Goal: Communication & Community: Ask a question

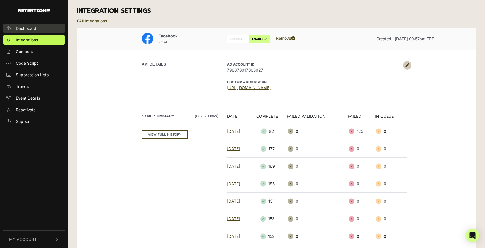
click at [35, 25] on link "Dashboard" at bounding box center [33, 28] width 61 height 9
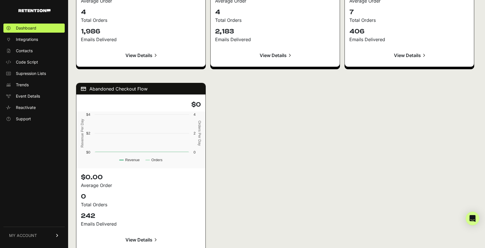
scroll to position [694, 0]
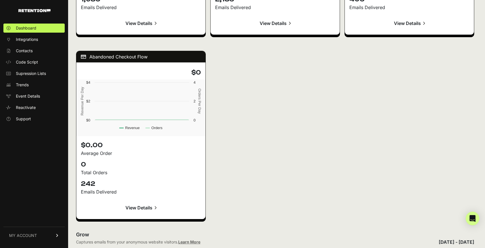
click at [148, 207] on link "View Details" at bounding box center [141, 208] width 120 height 14
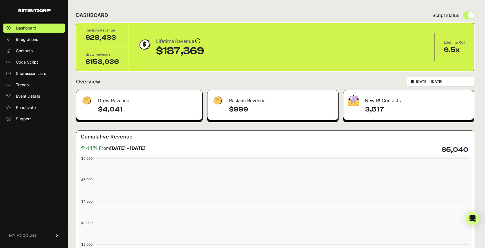
scroll to position [694, 0]
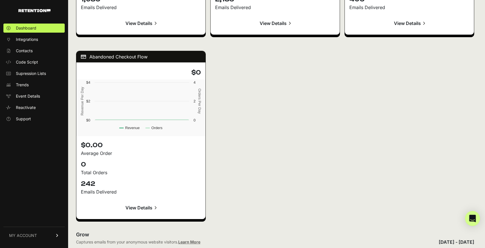
click at [473, 217] on icon "Open Intercom Messenger" at bounding box center [472, 218] width 7 height 7
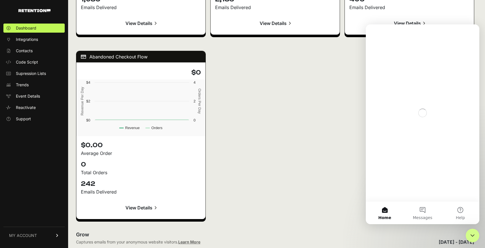
scroll to position [0, 0]
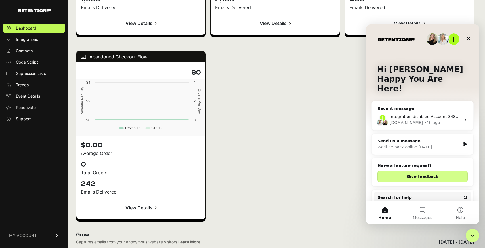
click at [403, 138] on div "Send us a message" at bounding box center [419, 141] width 83 height 6
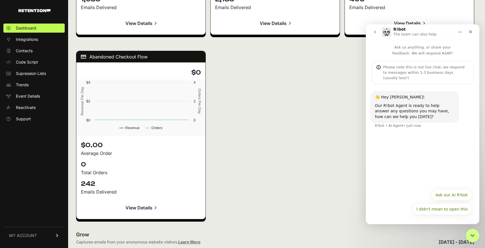
click at [419, 195] on div "I didn't mean to open this Ask our AI R!bot I didn't mean to open this" at bounding box center [422, 203] width 99 height 28
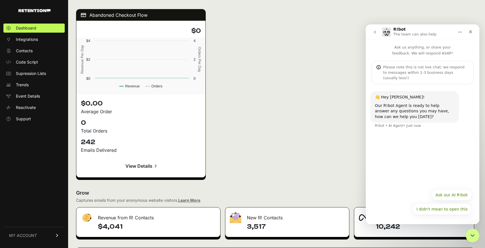
scroll to position [747, 0]
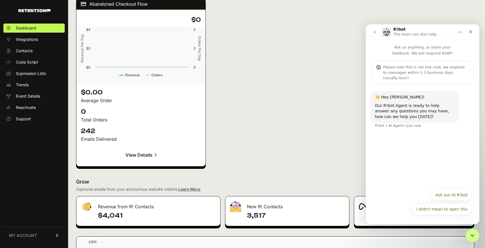
click at [433, 53] on p "Ask us anything, or share your feedback. We will respond ASAP!" at bounding box center [423, 48] width 114 height 16
click at [417, 67] on div "Please note this is not live chat; we respond to messages within 1-3 business d…" at bounding box center [426, 72] width 86 height 16
click at [406, 197] on div "I didn't mean to open this Ask our AI R!bot I didn't mean to open this" at bounding box center [422, 203] width 99 height 28
click at [440, 210] on button "I didn't mean to open this" at bounding box center [443, 209] width 60 height 11
click at [415, 207] on div "👋 Hey James! Our R!bot Agent is ready to help answer any questions you may have…" at bounding box center [423, 151] width 114 height 135
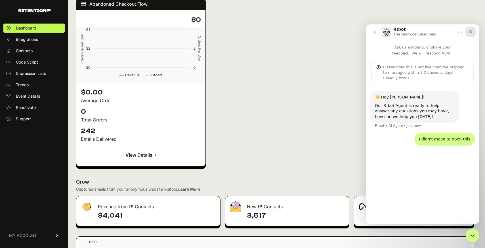
click at [472, 30] on icon "Close" at bounding box center [470, 31] width 3 height 3
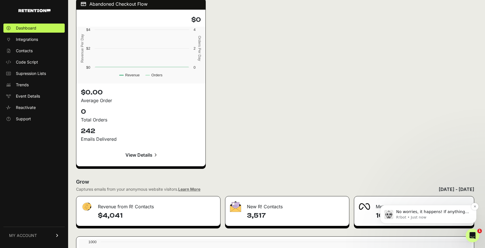
scroll to position [0, 0]
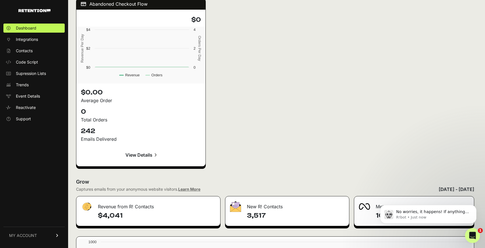
click at [475, 238] on div "Open Intercom Messenger" at bounding box center [472, 234] width 19 height 19
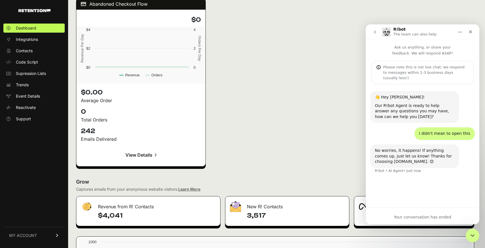
click at [398, 214] on div "Your conversation has ended" at bounding box center [423, 215] width 114 height 17
click at [400, 199] on div "👋 Hey James! Our R!bot Agent is ready to help answer any questions you may have…" at bounding box center [423, 143] width 114 height 118
click at [461, 30] on icon "Home" at bounding box center [460, 32] width 5 height 5
click at [454, 103] on div "Our R!bot Agent is ready to help answer any questions you may have, how can we …" at bounding box center [415, 111] width 80 height 17
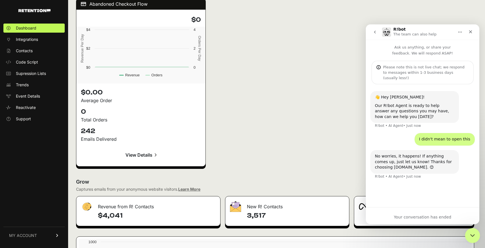
click at [472, 232] on icon "Close Intercom Messenger" at bounding box center [472, 234] width 7 height 7
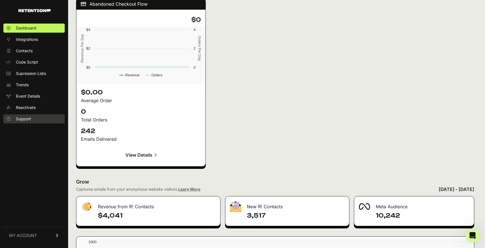
click at [28, 119] on span "Support" at bounding box center [23, 119] width 15 height 6
